Goal: Obtain resource: Obtain resource

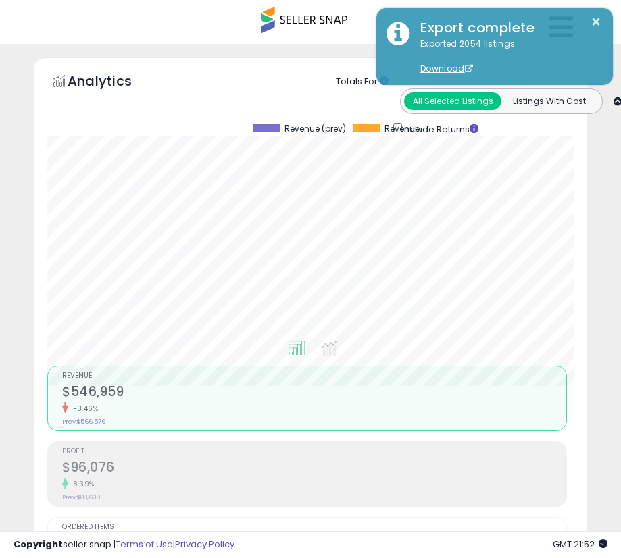
select select "**"
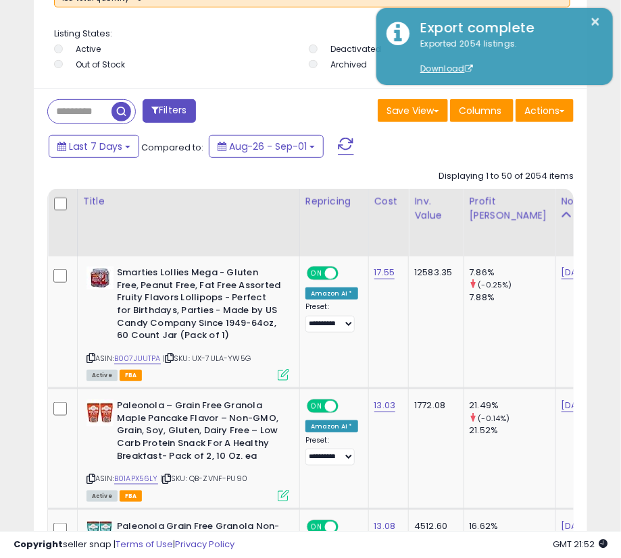
scroll to position [263, 546]
drag, startPoint x: 320, startPoint y: 110, endPoint x: 203, endPoint y: 14, distance: 152.1
click at [320, 109] on div "Save View Save As New View Columns Actions Import" at bounding box center [447, 112] width 273 height 26
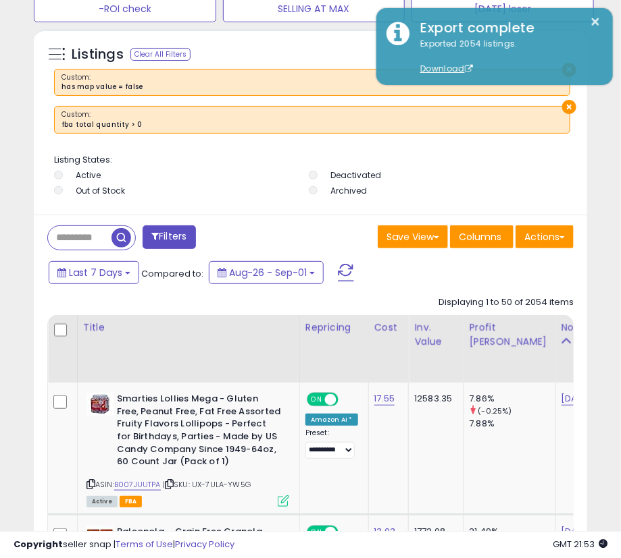
scroll to position [978, 0]
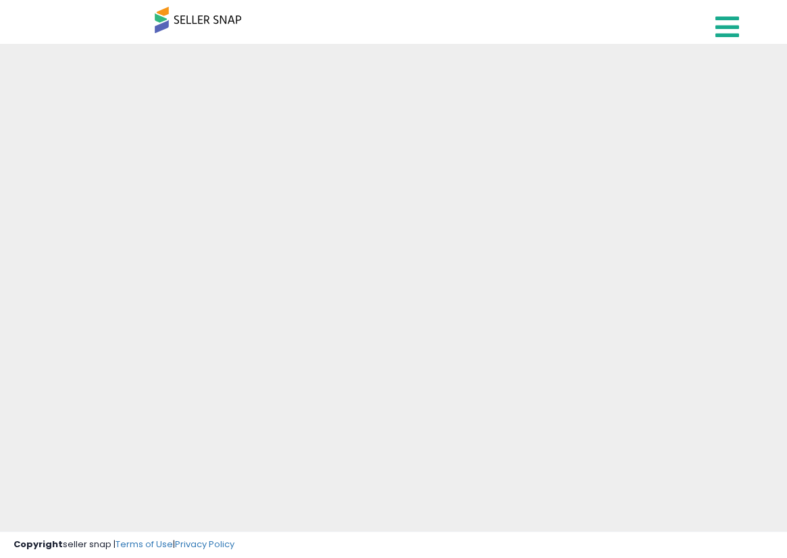
click at [716, 29] on icon at bounding box center [727, 27] width 24 height 27
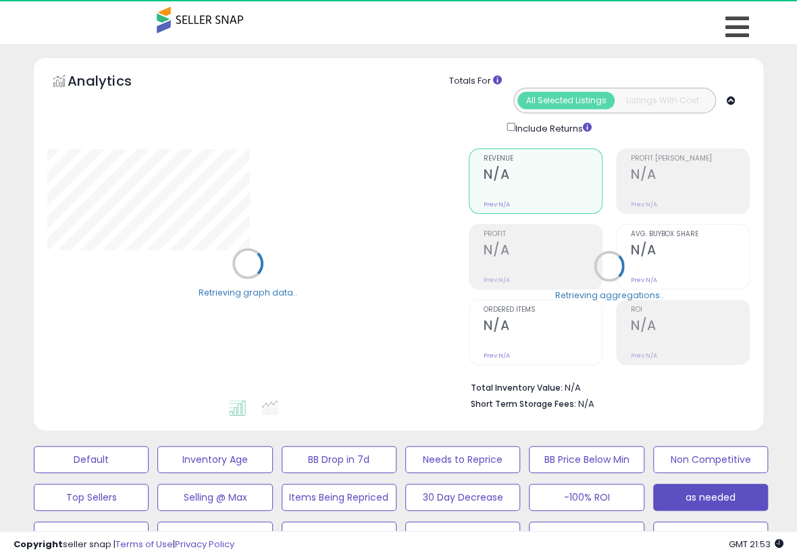
select select "**"
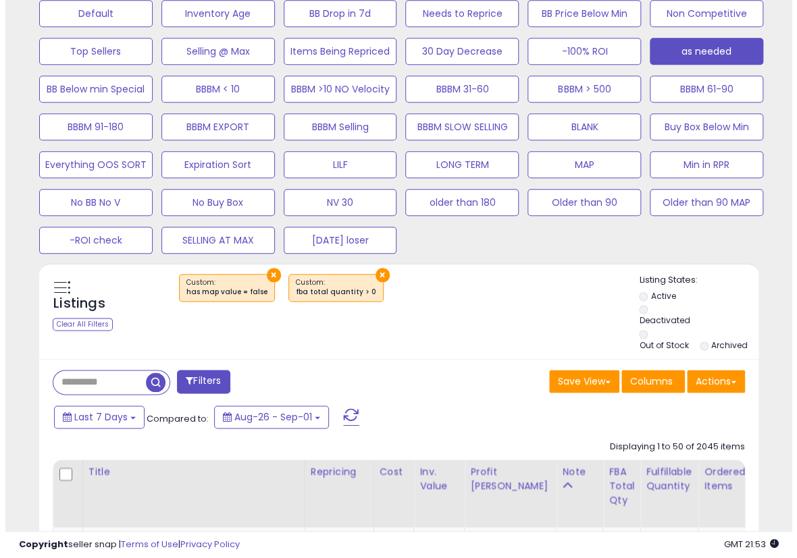
scroll to position [450, 0]
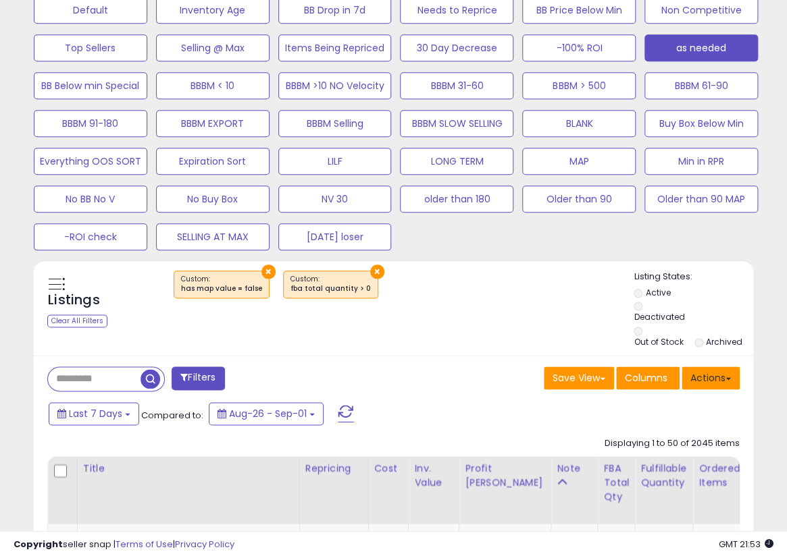
click at [716, 367] on button "Actions" at bounding box center [710, 378] width 58 height 23
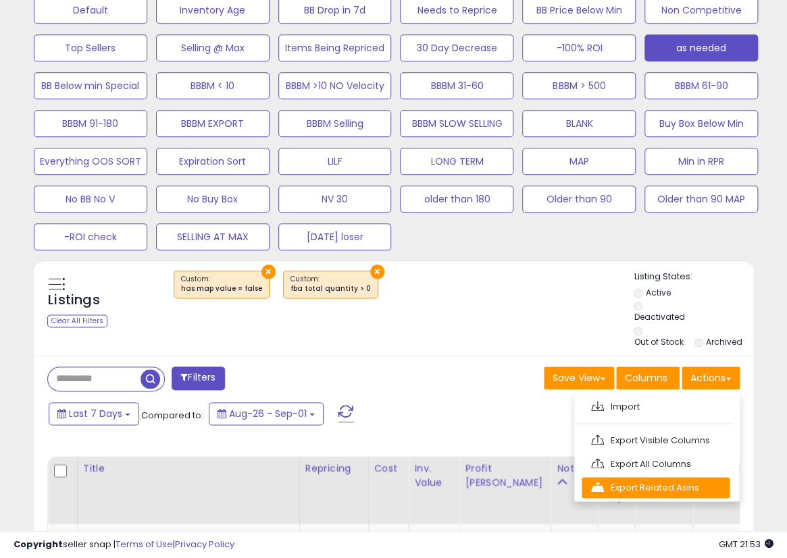
click at [677, 477] on link "Export Related Asins" at bounding box center [655, 487] width 148 height 21
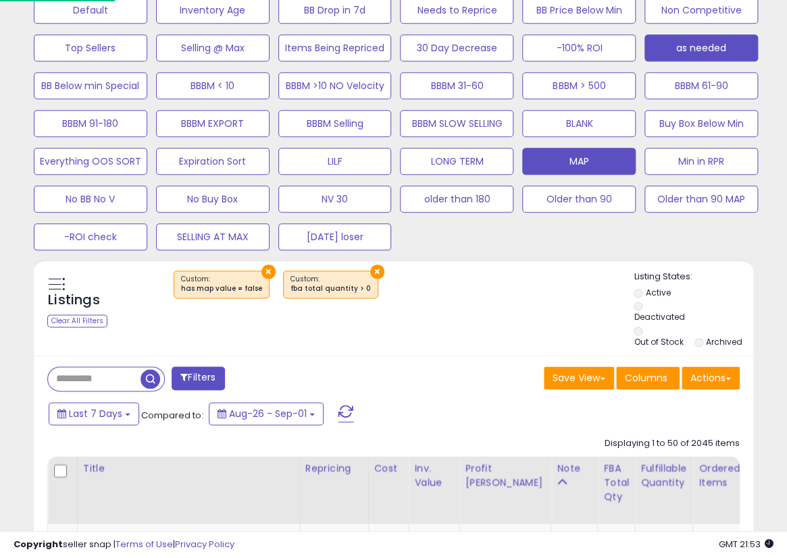
click at [587, 161] on button "MAP" at bounding box center [578, 161] width 113 height 27
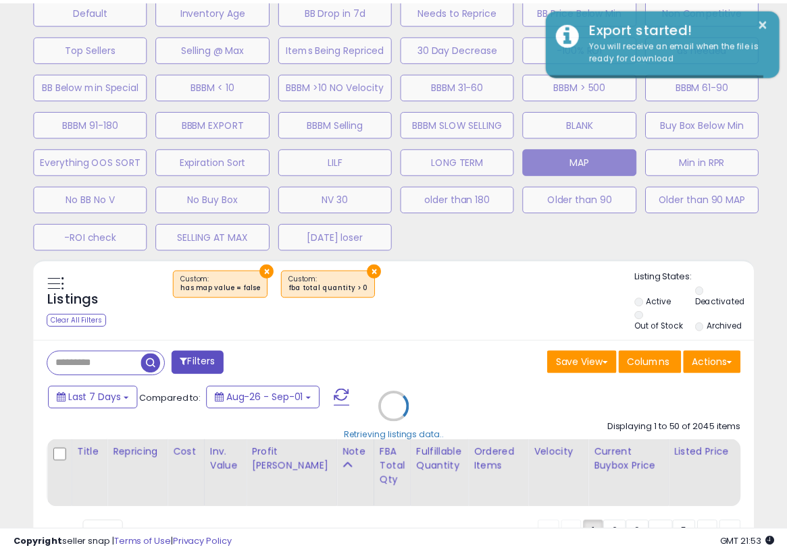
scroll to position [277, 421]
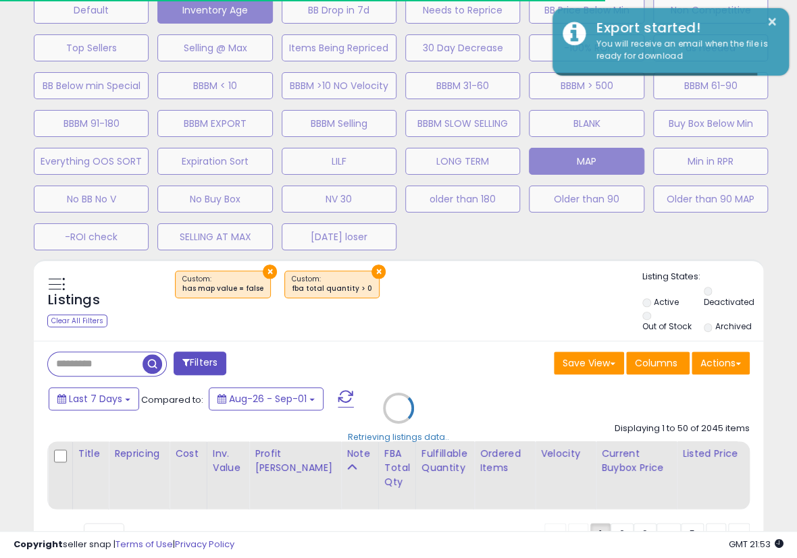
click at [232, 11] on div "Default Inventory Age BB Drop in 7d Needs to Reprice BB Price Below Min Non Com…" at bounding box center [398, 120] width 763 height 265
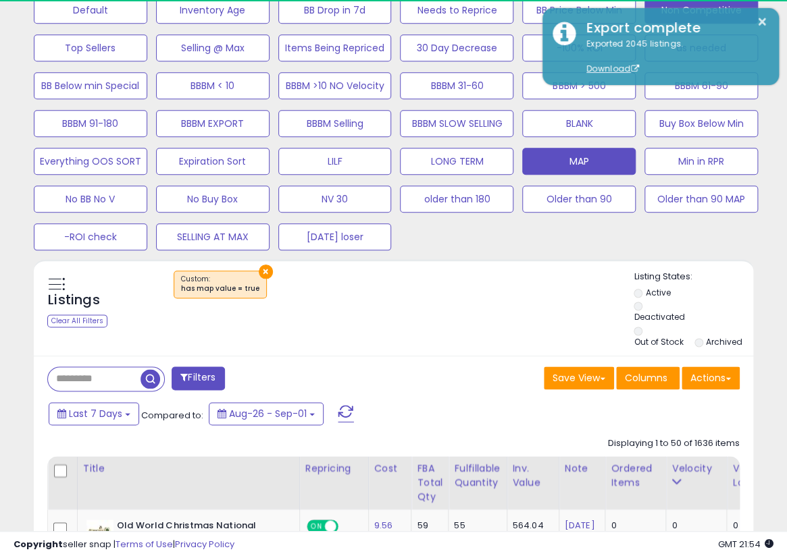
scroll to position [277, 415]
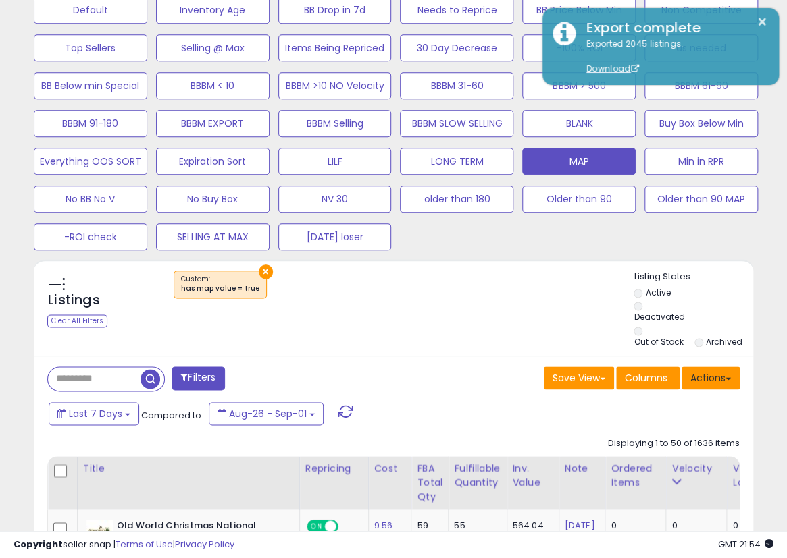
click at [696, 367] on button "Actions" at bounding box center [710, 378] width 58 height 23
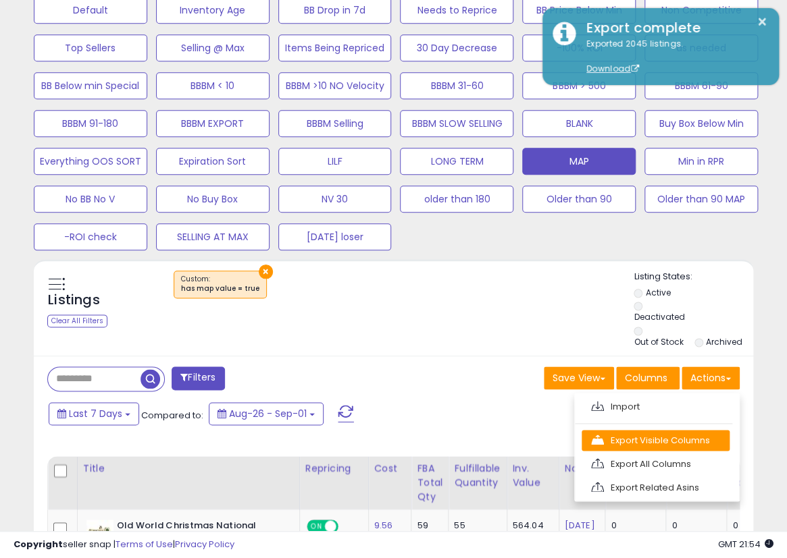
click at [670, 433] on link "Export Visible Columns" at bounding box center [655, 440] width 148 height 21
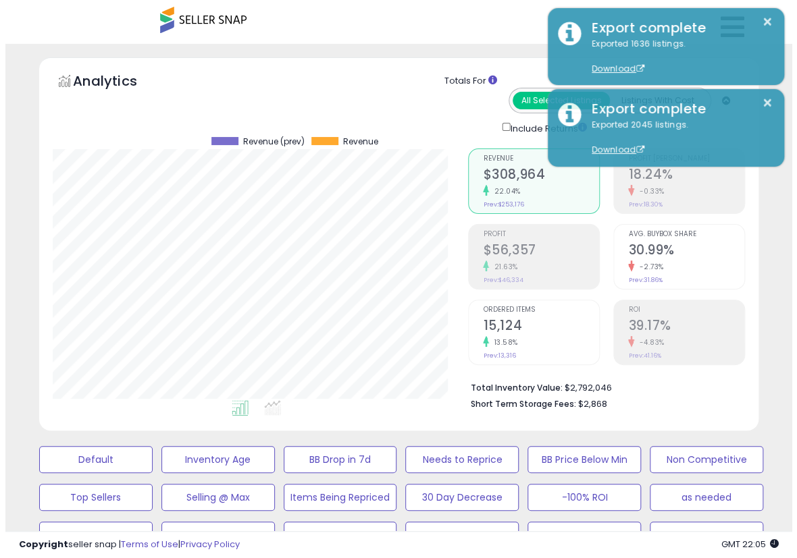
scroll to position [225, 0]
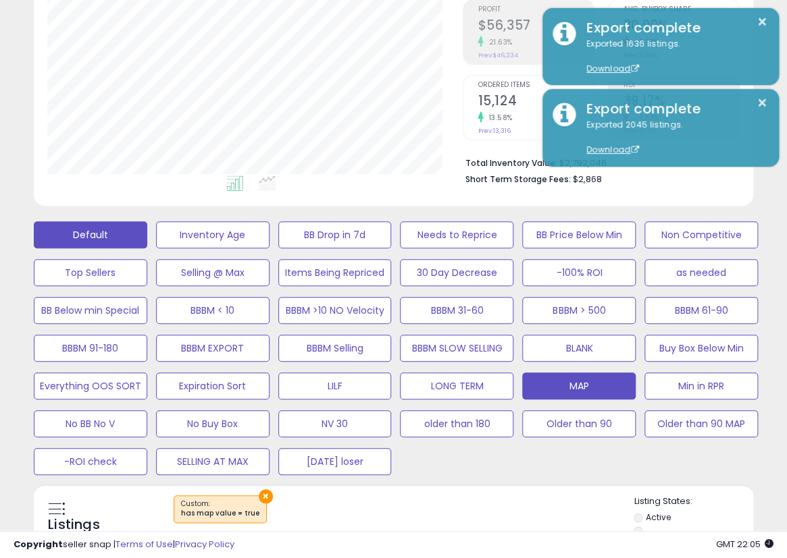
click at [105, 222] on button "Default" at bounding box center [90, 234] width 113 height 27
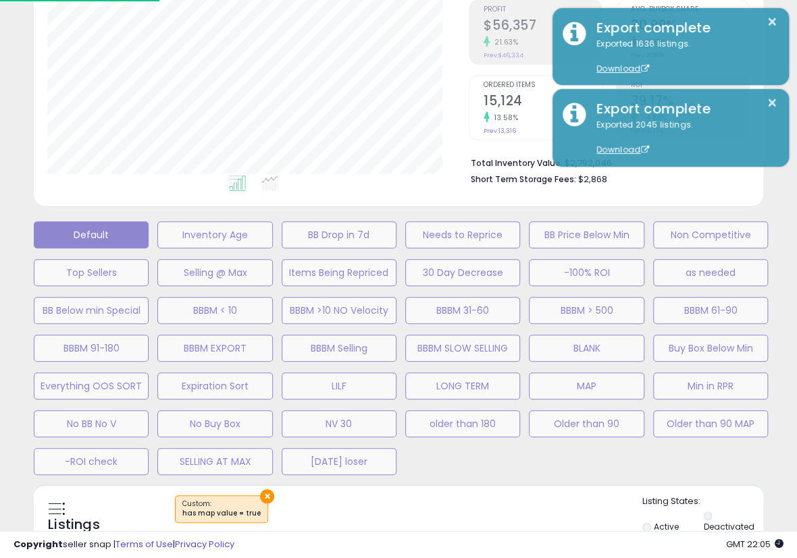
scroll to position [277, 421]
select select "**"
